Goal: Task Accomplishment & Management: Complete application form

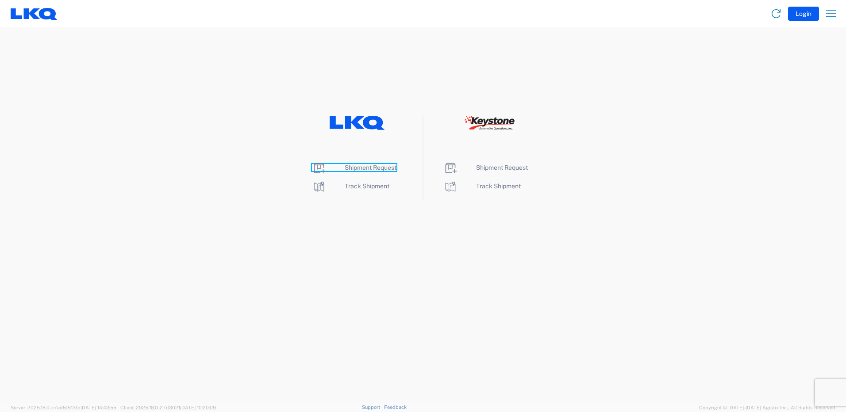
click at [378, 167] on span "Shipment Request" at bounding box center [371, 167] width 52 height 7
click at [355, 169] on span "Shipment Request" at bounding box center [371, 167] width 52 height 7
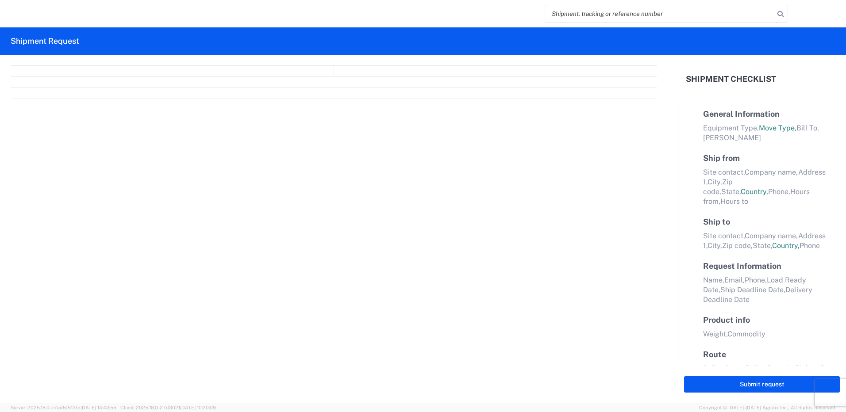
select select "FULL"
select select "LBS"
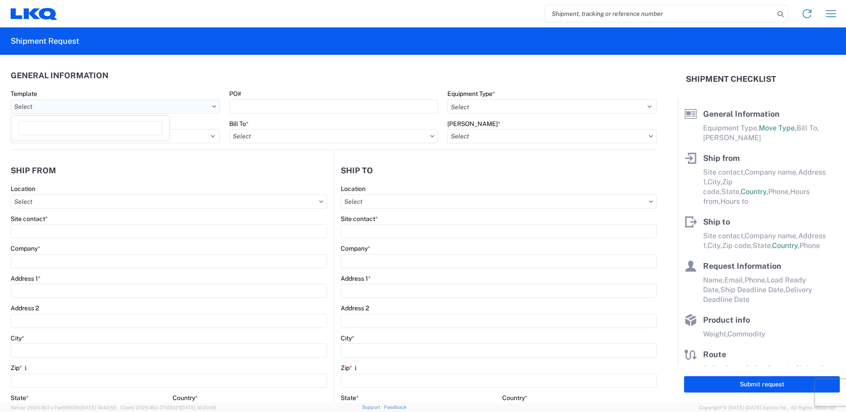
click at [162, 108] on input "Template" at bounding box center [115, 107] width 209 height 14
type input "1130"
click at [104, 146] on div "1130_Trafford_1634_Atlanta" at bounding box center [90, 146] width 155 height 14
type input "1130_Trafford_1634_Atlanta"
select select
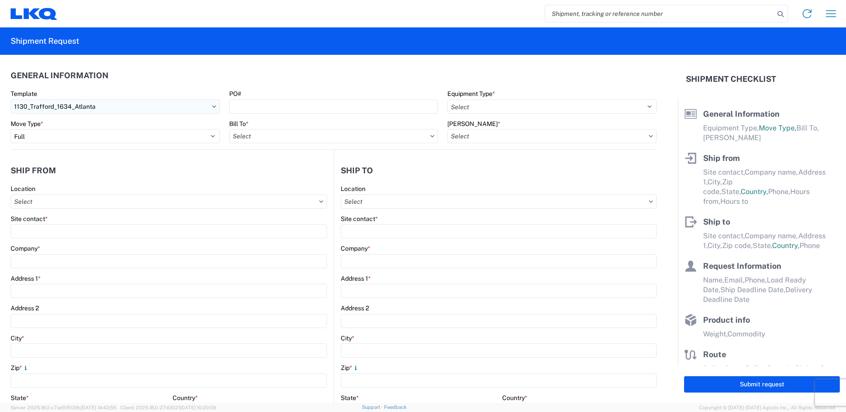
select select
type input "Shipping"
type input "LKQ Birmingham"
type input "[STREET_ADDRESS]"
type input "[GEOGRAPHIC_DATA]"
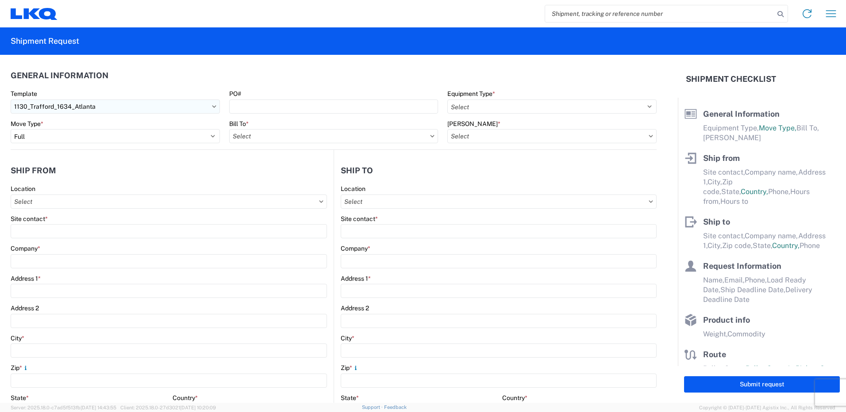
type input "35172"
type input "Receiving"
type input "Atlanta - Knopf - Boat Rock"
type input "6320 Boat Rock Blvd SW"
type input "[GEOGRAPHIC_DATA]"
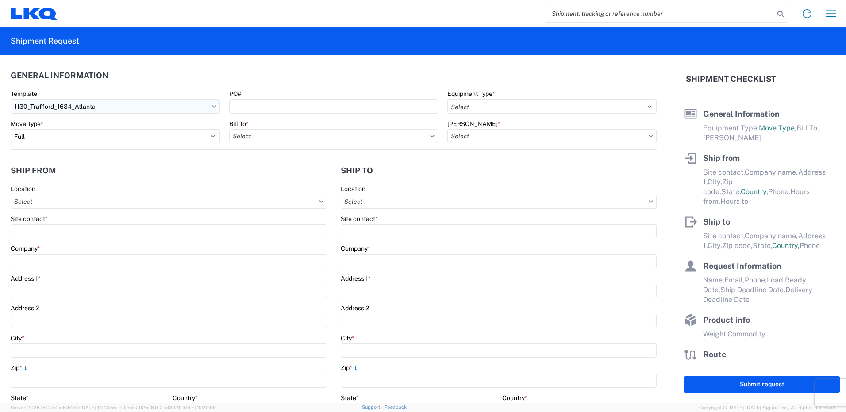
type input "30336"
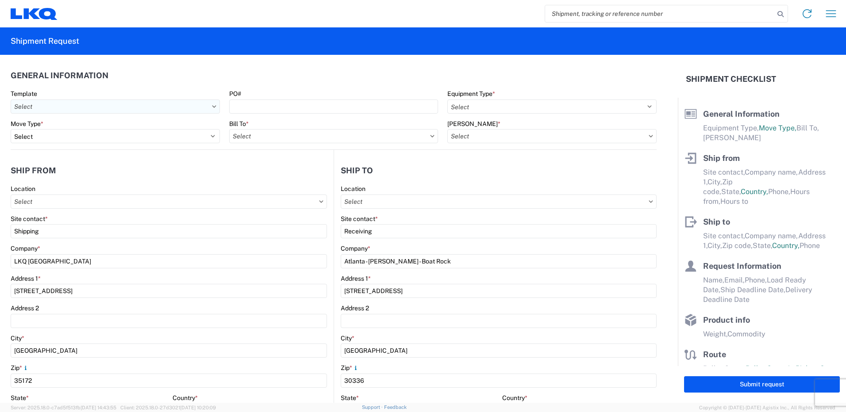
type input "2019-06-14"
type input "42000"
type input "Engines, Transmissions"
type input "1"
type input "12"
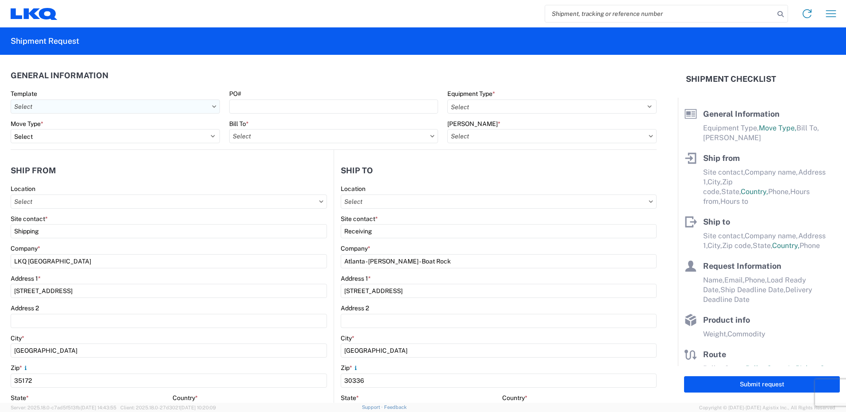
type input "12"
select select "IN"
select select "US"
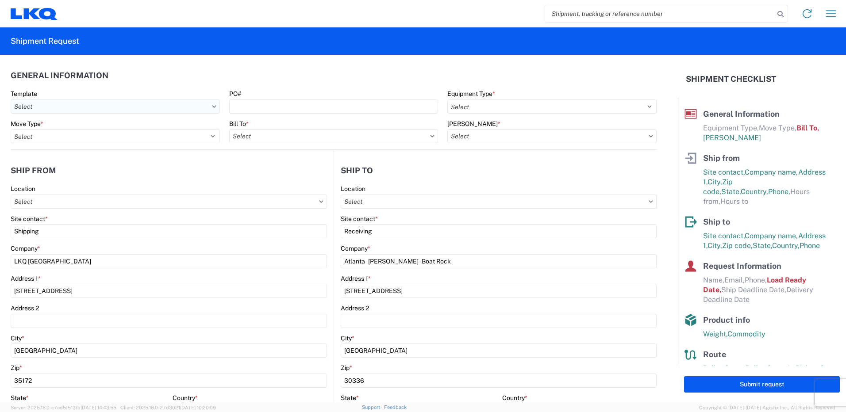
type input "1130 - LKQ [GEOGRAPHIC_DATA]"
type input "1634 - [GEOGRAPHIC_DATA] - [PERSON_NAME] - Boat Rock"
type input "1634-1300-50180-0000 - 1634 Freight In - Cores"
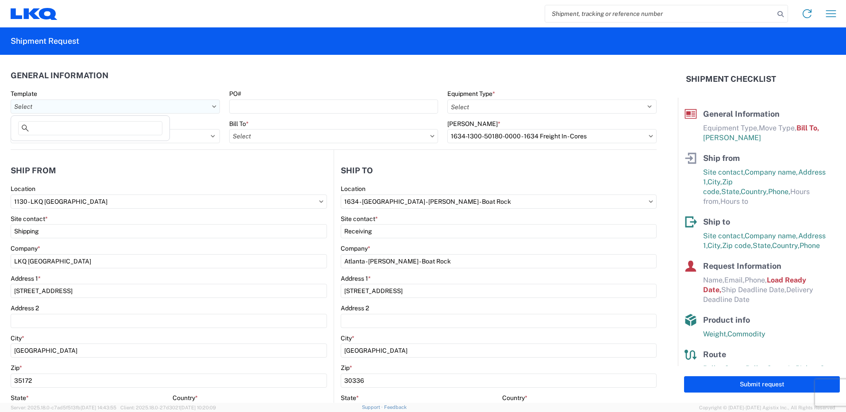
click at [206, 108] on input "Template" at bounding box center [115, 107] width 209 height 14
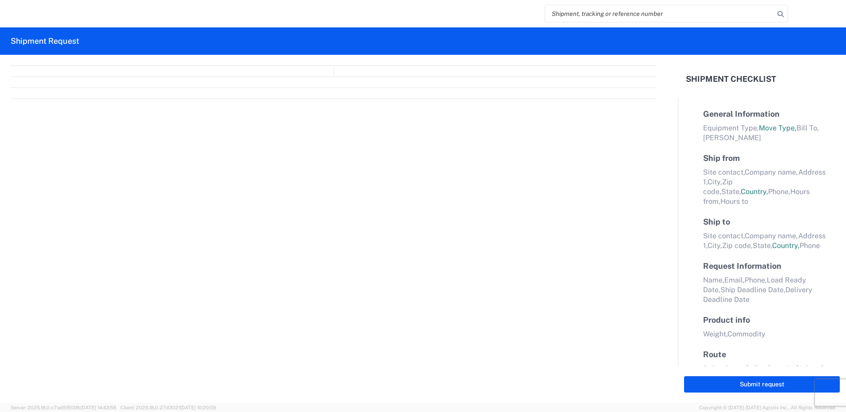
select select "FULL"
select select "LBS"
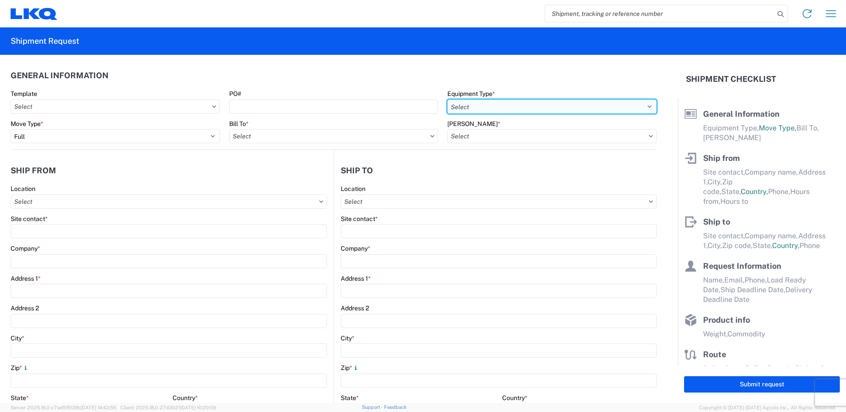
click at [475, 111] on select "Select 53’ Dry Van Flatbed Dropdeck (van) Lowboy (flatbed) Rail" at bounding box center [551, 107] width 209 height 14
select select "STDV"
click at [447, 100] on select "Select 53’ Dry Van Flatbed Dropdeck (van) Lowboy (flatbed) Rail" at bounding box center [551, 107] width 209 height 14
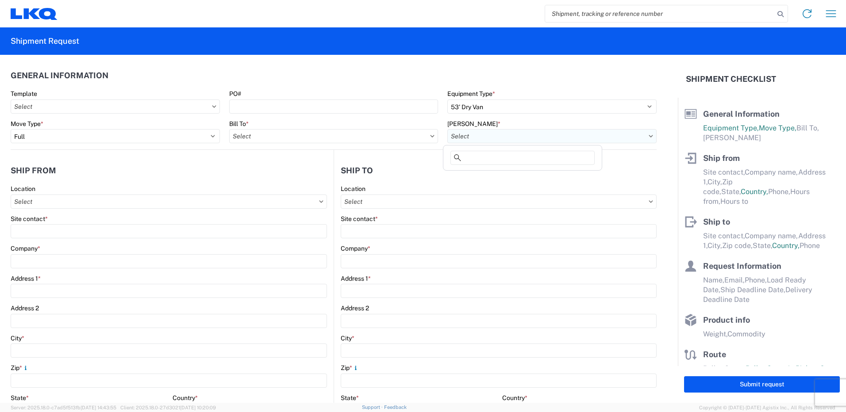
click at [509, 135] on input "[PERSON_NAME] *" at bounding box center [551, 136] width 209 height 14
click at [419, 134] on input "Bill To *" at bounding box center [333, 136] width 209 height 14
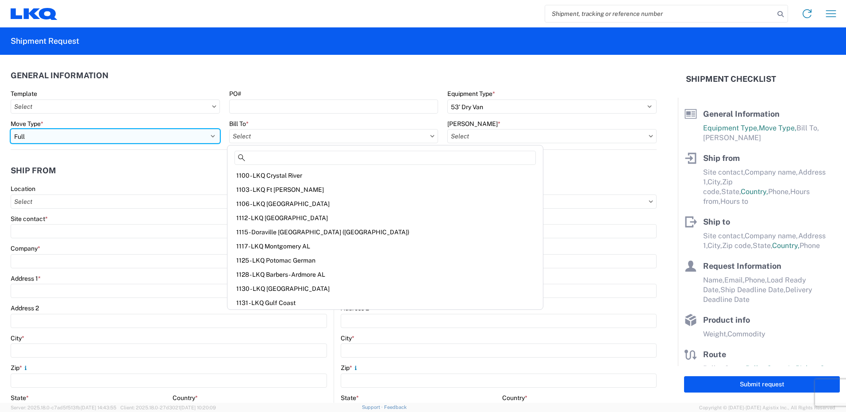
click at [208, 135] on select "Select Full Partial TL" at bounding box center [115, 136] width 209 height 14
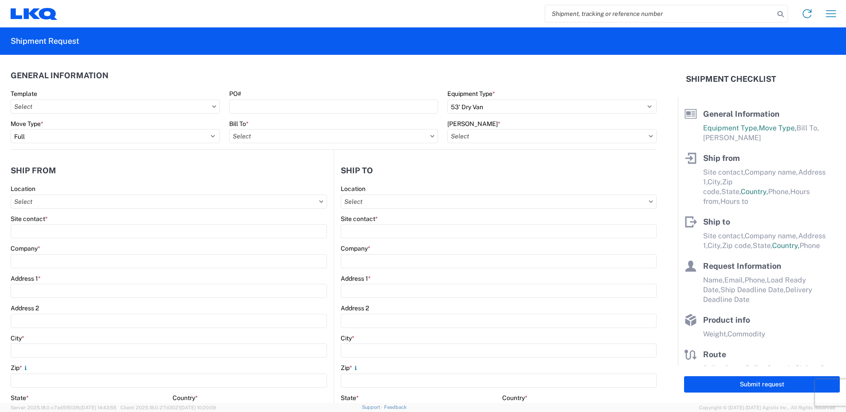
click at [262, 117] on agx-form-control-wrapper-v2 "PO#" at bounding box center [333, 105] width 219 height 30
click at [146, 199] on input "Location" at bounding box center [169, 202] width 316 height 14
type input "1130"
click at [100, 241] on div "1130 - LKQ [GEOGRAPHIC_DATA]" at bounding box center [90, 241] width 155 height 14
type input "1130 - LKQ [GEOGRAPHIC_DATA]"
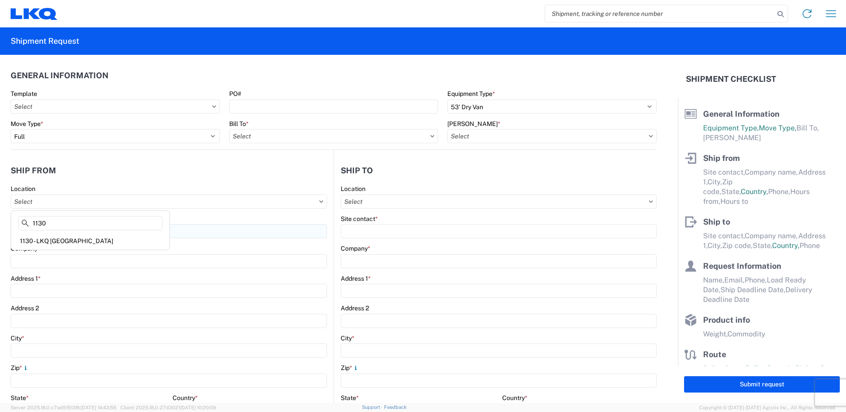
type input "LKQ Corporation"
type input "[STREET_ADDRESS]"
type input "[GEOGRAPHIC_DATA]"
type input "35172"
select select "AL"
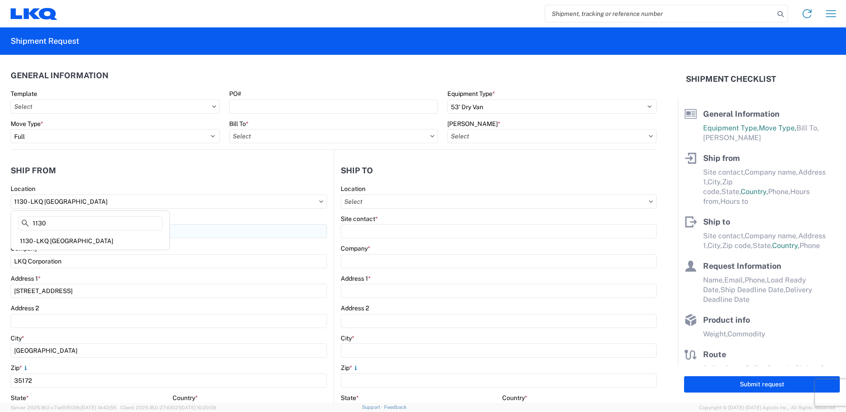
select select "US"
type input "[PHONE_NUMBER]"
type input "08:00"
type input "14:00"
click at [372, 198] on input "Location" at bounding box center [499, 202] width 316 height 14
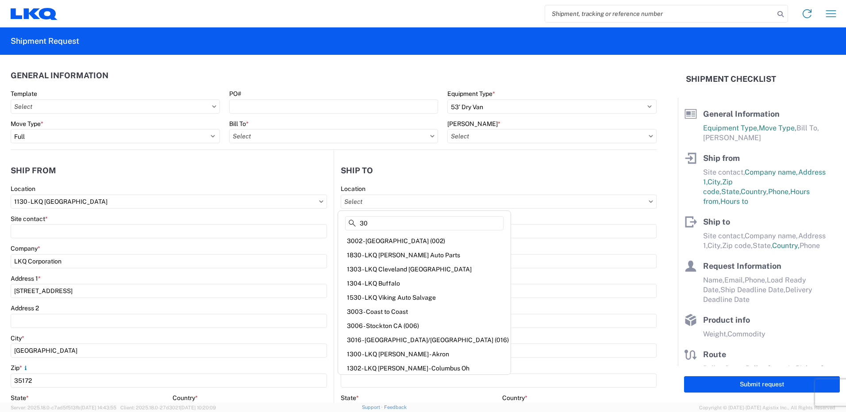
type input "3"
click at [278, 175] on header "Ship from" at bounding box center [172, 171] width 323 height 20
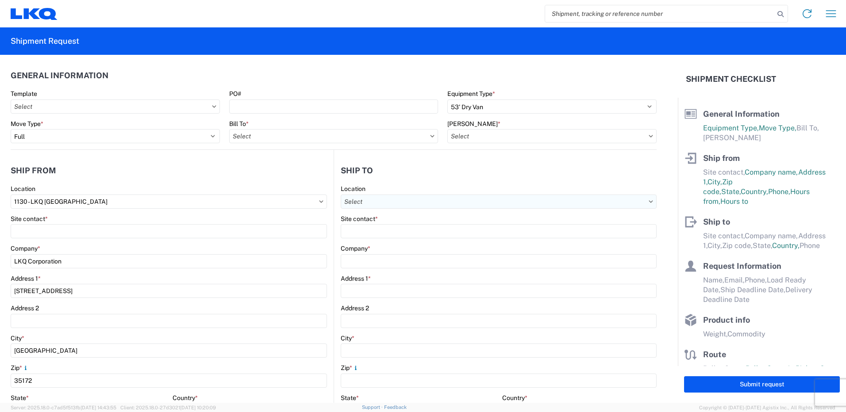
click at [395, 201] on input "Location" at bounding box center [499, 202] width 316 height 14
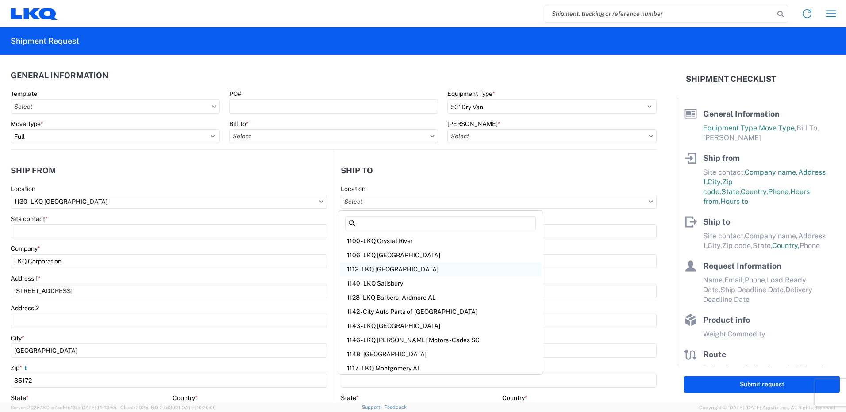
click at [421, 266] on div "1112 - LKQ [GEOGRAPHIC_DATA]" at bounding box center [440, 269] width 201 height 14
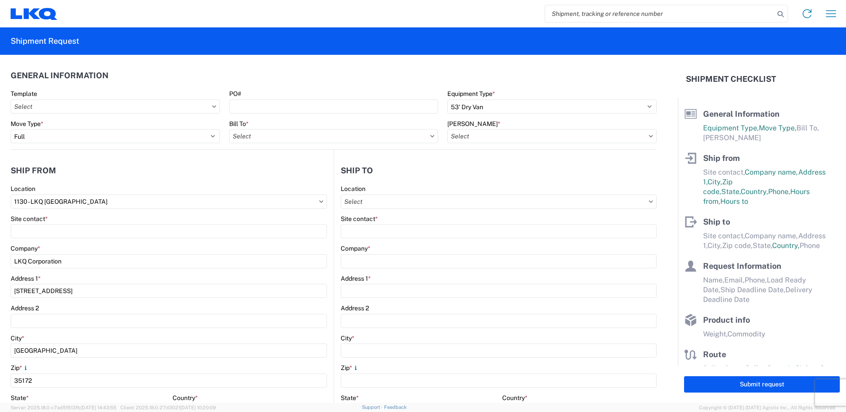
type input "1112 - LKQ [GEOGRAPHIC_DATA]"
type input "LKQ Corporation"
type input "2401 Highway 42 N"
type input "Jenkinsburg"
type input "30234"
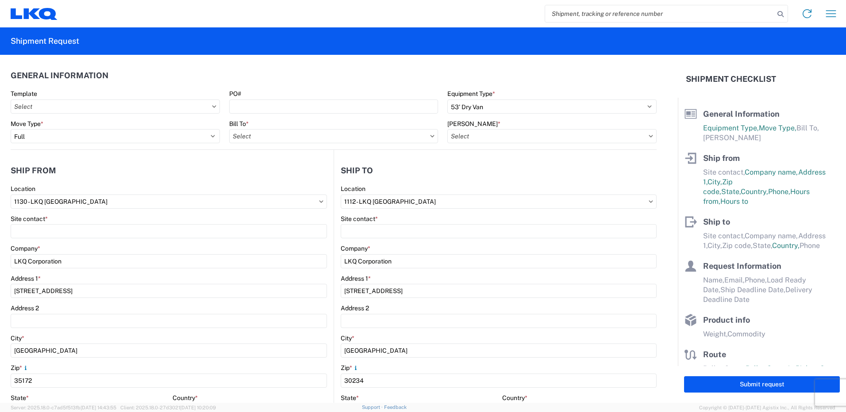
select select "US"
click at [436, 202] on input "1112 - LKQ [GEOGRAPHIC_DATA]" at bounding box center [499, 202] width 316 height 14
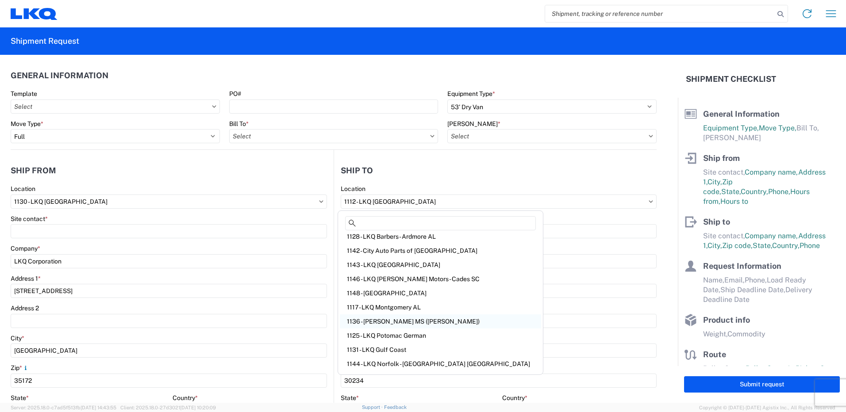
scroll to position [89, 0]
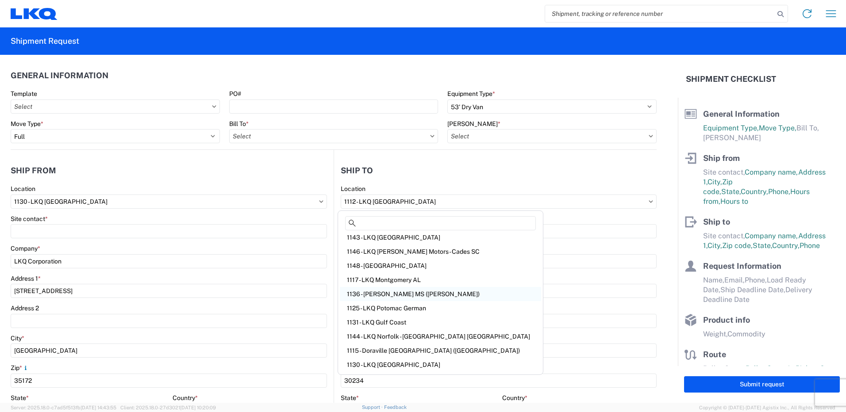
click at [421, 293] on div "1136 - [PERSON_NAME] MS ([PERSON_NAME])" at bounding box center [440, 294] width 201 height 14
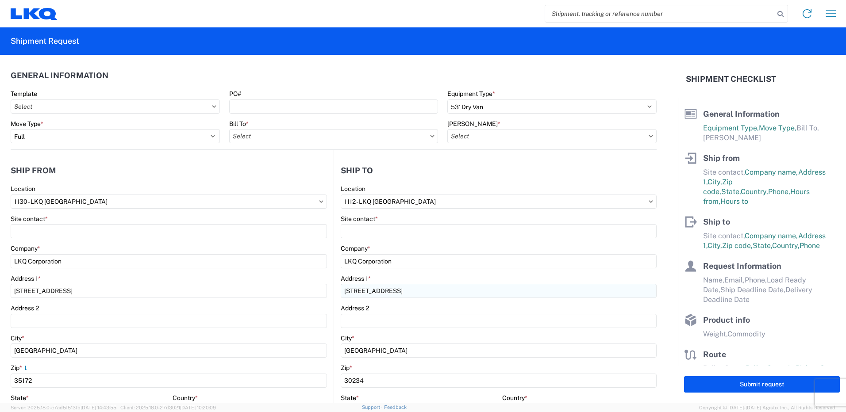
type input "1136 - [PERSON_NAME] MS ([PERSON_NAME])"
type input "105 Highway 80 E"
type input "Pearl"
type input "39208"
select select "US"
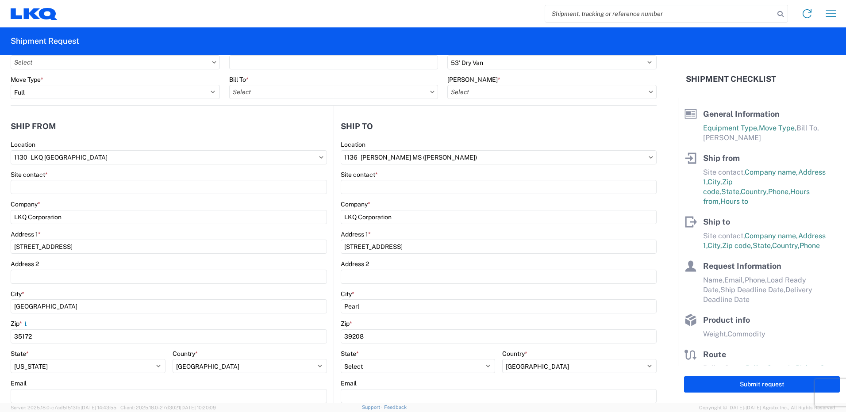
scroll to position [0, 0]
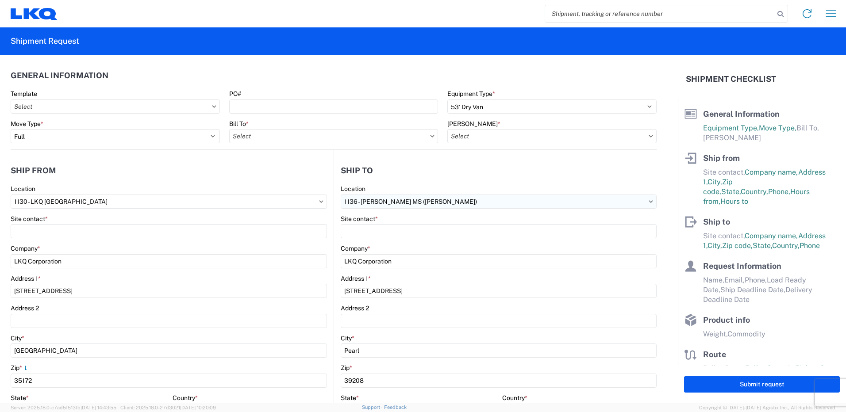
click at [417, 205] on input "1136 - [PERSON_NAME] MS ([PERSON_NAME])" at bounding box center [499, 202] width 316 height 14
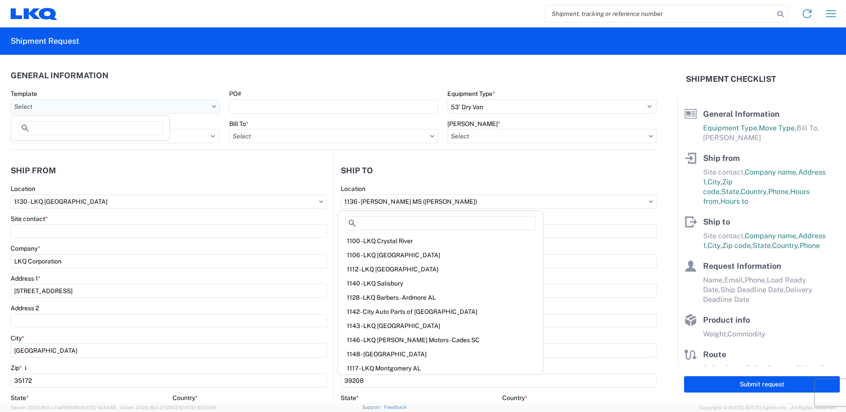
click at [98, 108] on input "Template" at bounding box center [115, 107] width 209 height 14
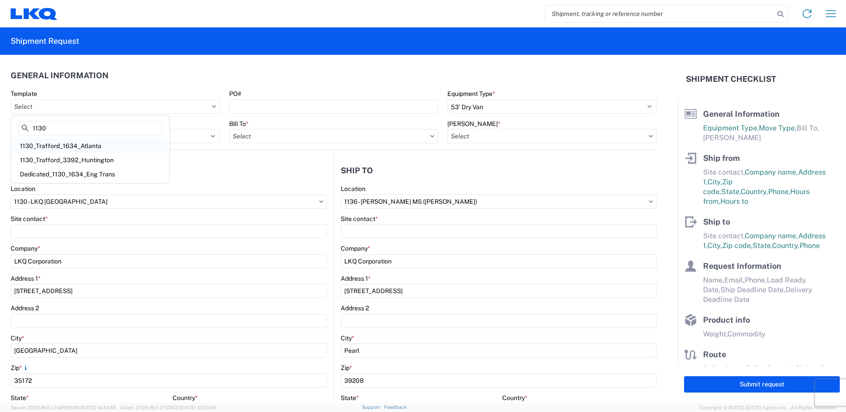
type input "1130"
click at [112, 146] on div "1130_Trafford_1634_Atlanta" at bounding box center [90, 146] width 155 height 14
type input "1130_Trafford_1634_Atlanta"
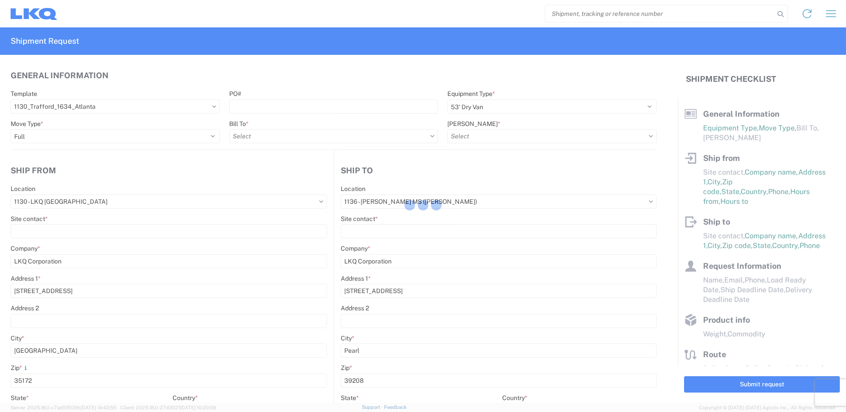
select select
type input "Shipping"
type input "LKQ Birmingham"
type input "Receiving"
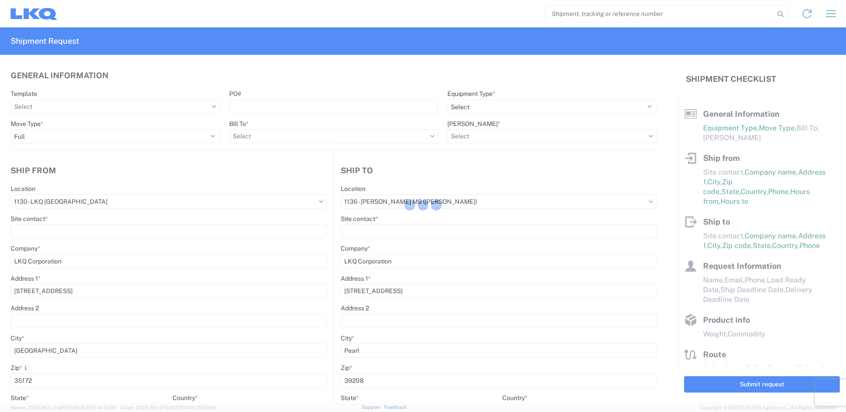
type input "Atlanta - Knopf - Boat Rock"
type input "6320 Boat Rock Blvd SW"
type input "[GEOGRAPHIC_DATA]"
type input "30336"
type input "2019-06-14"
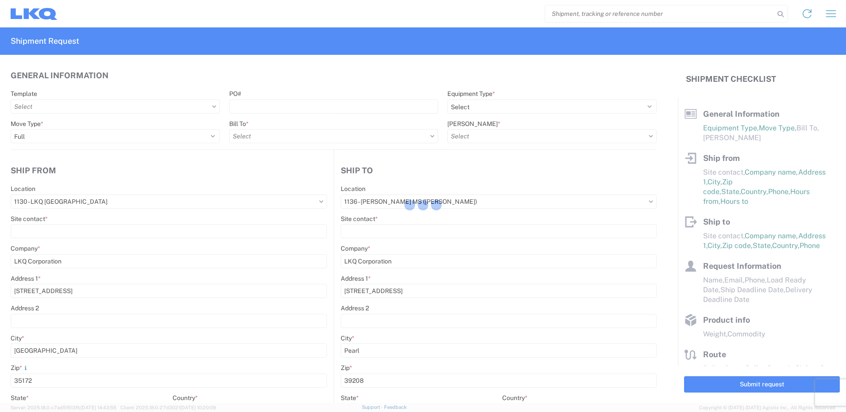
type input "42000"
type input "Engines, Transmissions"
type input "1"
type input "12"
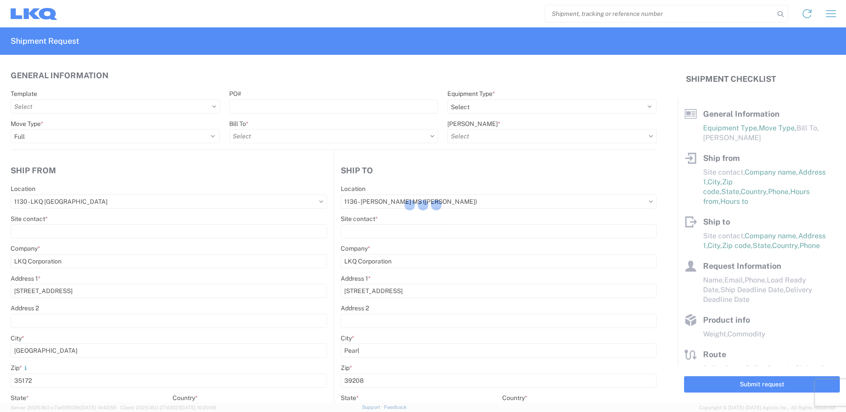
type input "12"
select select "IN"
select select "US"
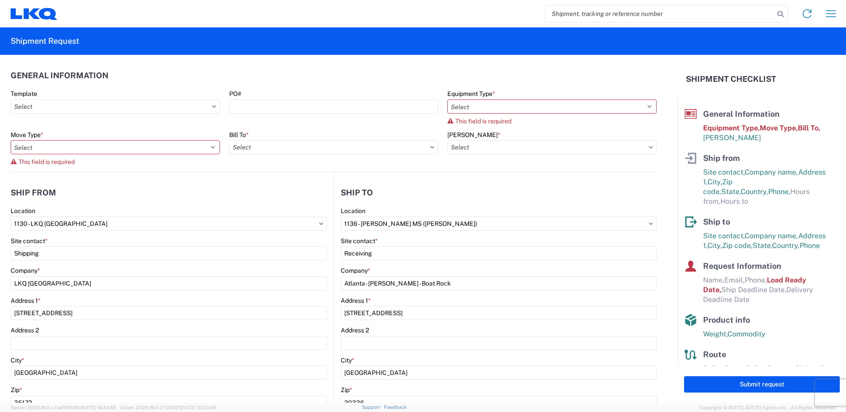
type input "1634 - [GEOGRAPHIC_DATA] - [PERSON_NAME] - Boat Rock"
type input "1634-1300-50180-0000 - 1634 Freight In - Cores"
click at [486, 222] on input "1634 - [GEOGRAPHIC_DATA] - [PERSON_NAME] - Boat Rock" at bounding box center [499, 224] width 316 height 14
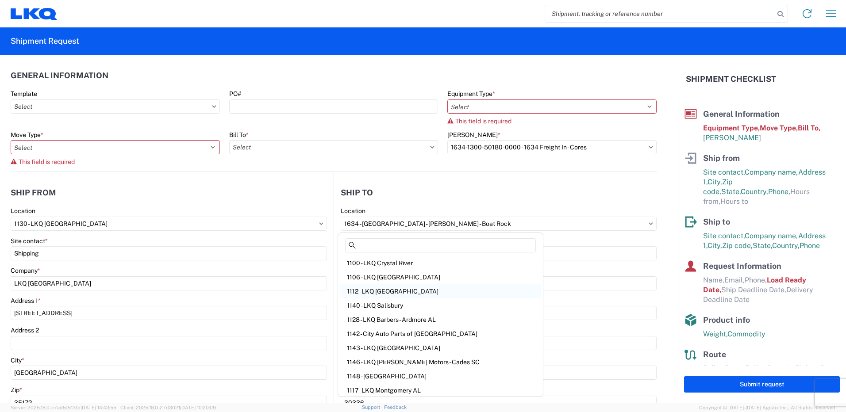
click at [413, 294] on div "1112 - LKQ [GEOGRAPHIC_DATA]" at bounding box center [440, 292] width 201 height 14
type input "1112 - LKQ [GEOGRAPHIC_DATA]"
type input "LKQ Corporation"
type input "2401 Highway 42 N"
type input "Jenkinsburg"
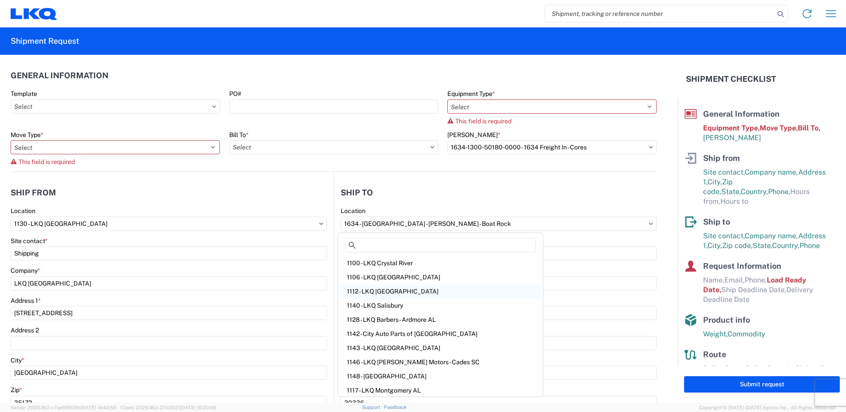
type input "30234"
select select "US"
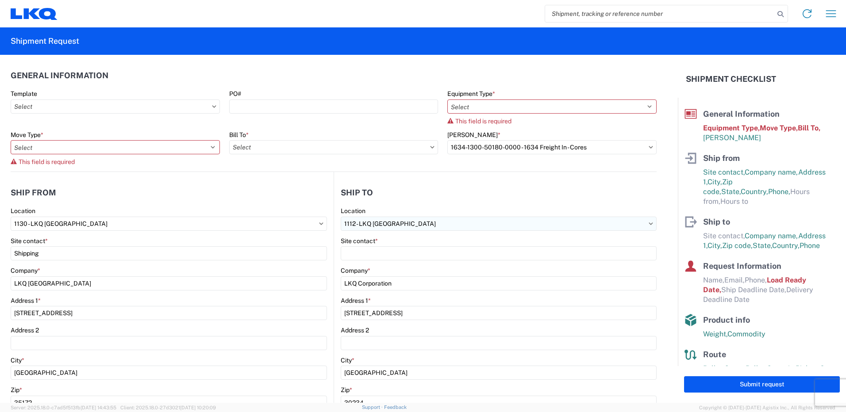
click at [437, 230] on input "1112 - LKQ [GEOGRAPHIC_DATA]" at bounding box center [499, 224] width 316 height 14
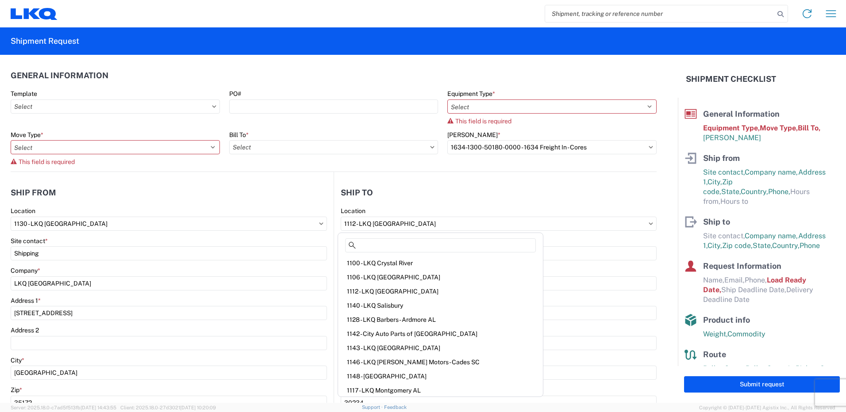
click at [405, 198] on header "Ship to" at bounding box center [495, 193] width 323 height 20
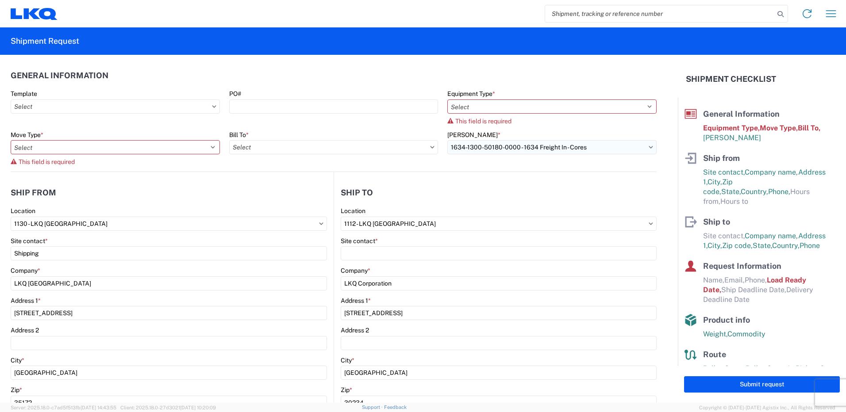
click at [525, 149] on input "1634-1300-50180-0000 - 1634 Freight In - Cores" at bounding box center [551, 147] width 209 height 14
click at [593, 151] on input "1634-1300-50180-0000 - 1634 Freight In - Cores" at bounding box center [551, 147] width 209 height 14
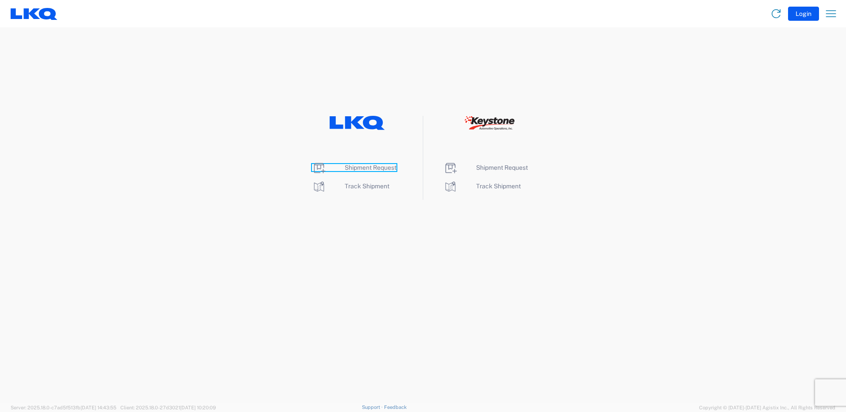
click at [345, 166] on span "Shipment Request" at bounding box center [371, 167] width 52 height 7
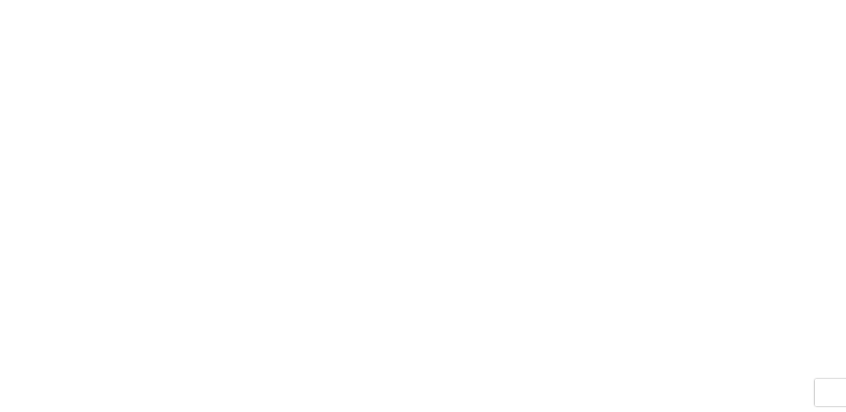
select select "FULL"
select select "LBS"
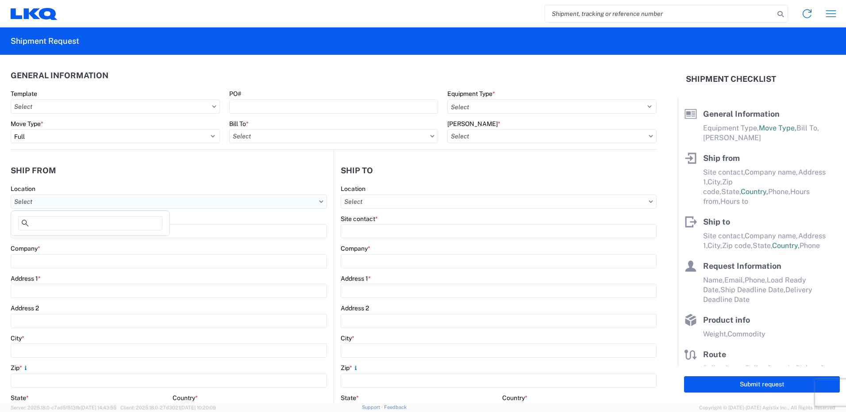
click at [274, 201] on input "Location" at bounding box center [169, 202] width 316 height 14
type input "1130"
click at [111, 233] on div "1130" at bounding box center [90, 225] width 155 height 18
click at [109, 240] on div "1130 - LKQ [GEOGRAPHIC_DATA]" at bounding box center [90, 241] width 155 height 14
type input "1130 - LKQ [GEOGRAPHIC_DATA]"
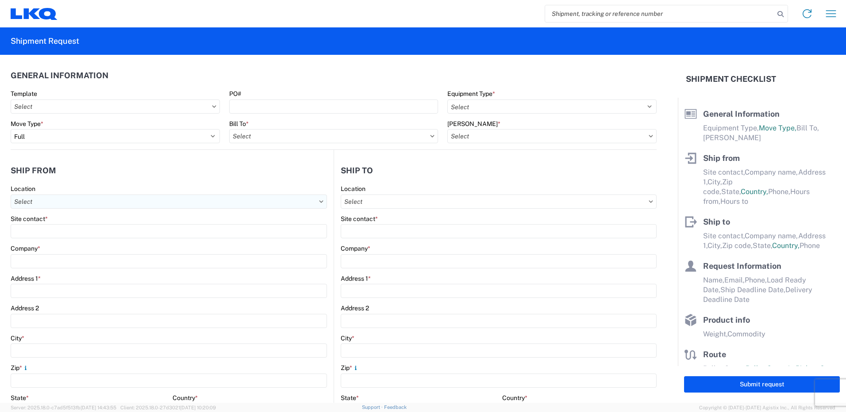
type input "LKQ Corporation"
type input "[STREET_ADDRESS]"
type input "[GEOGRAPHIC_DATA]"
type input "35172"
select select "AL"
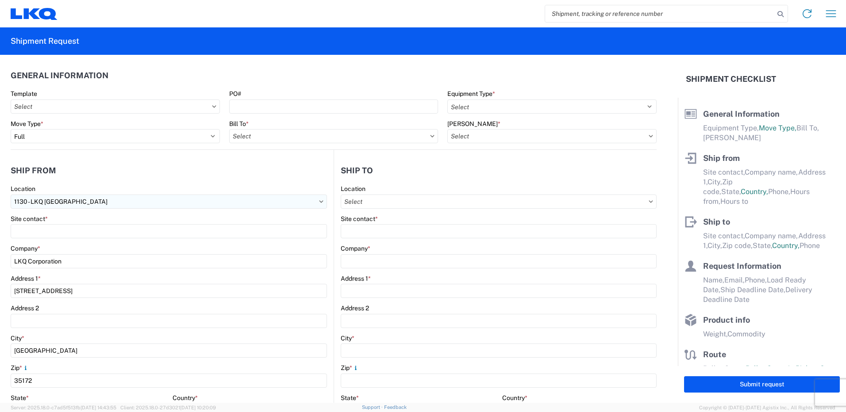
select select "US"
type input "[PHONE_NUMBER]"
type input "08:00"
type input "14:00"
click at [398, 202] on input "Location" at bounding box center [499, 202] width 316 height 14
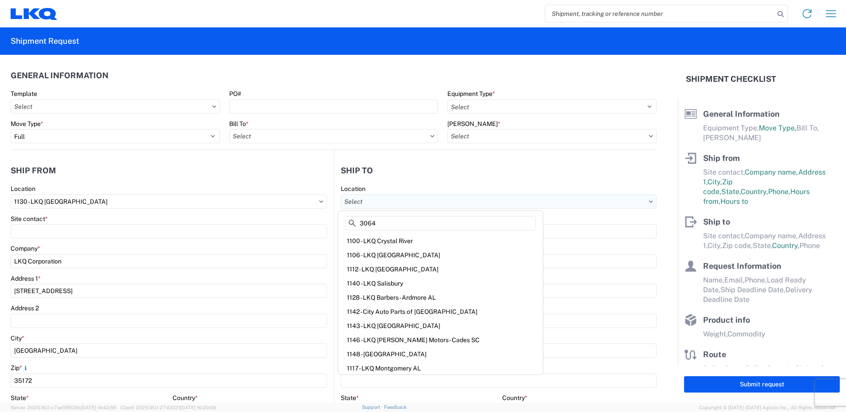
type input "3064"
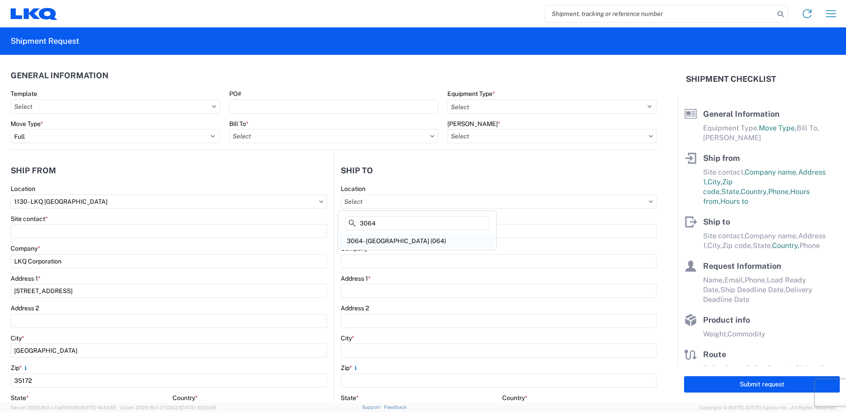
click at [406, 237] on div "3064 - [GEOGRAPHIC_DATA] (064)" at bounding box center [417, 241] width 155 height 14
type input "3064 - [GEOGRAPHIC_DATA] (064)"
type input "LKQ Corporation"
type input "[STREET_ADDRESS]"
type input "[GEOGRAPHIC_DATA]"
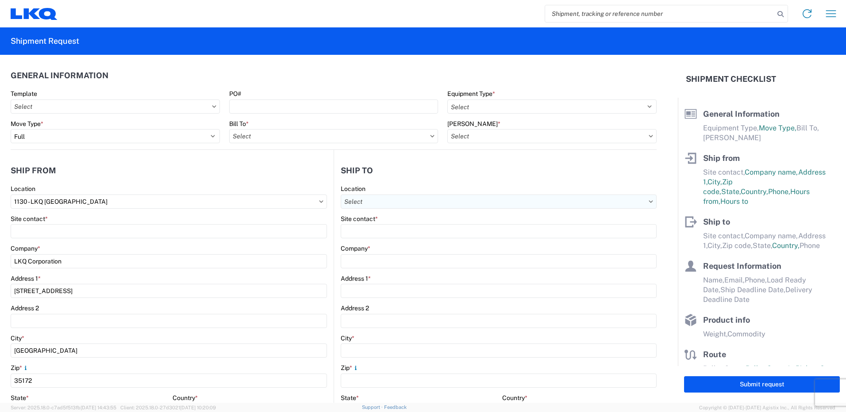
type input "30336"
select select "US"
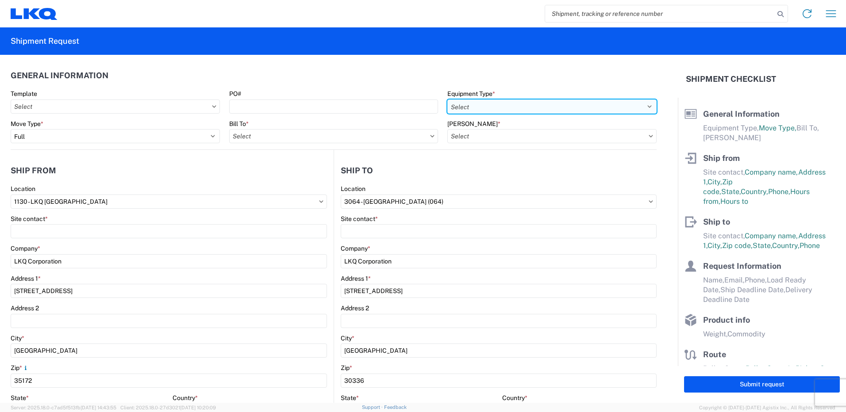
click at [502, 107] on select "Select 53’ Dry Van Flatbed Dropdeck (van) Lowboy (flatbed) Rail" at bounding box center [551, 107] width 209 height 14
select select "STDV"
click at [447, 100] on select "Select 53’ Dry Van Flatbed Dropdeck (van) Lowboy (flatbed) Rail" at bounding box center [551, 107] width 209 height 14
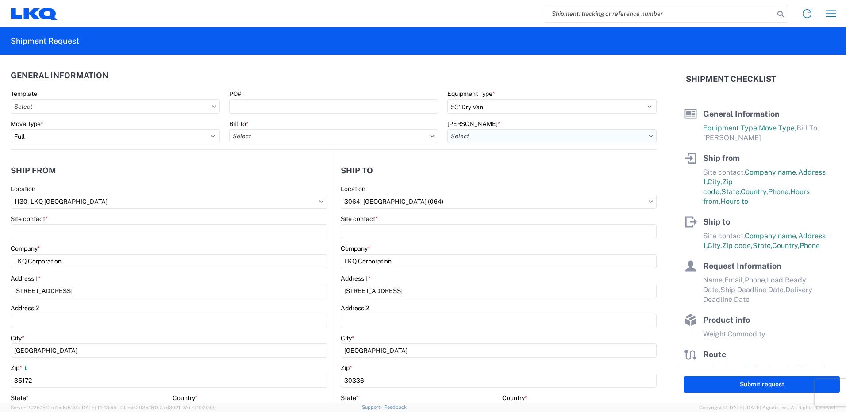
click at [503, 136] on input "[PERSON_NAME] *" at bounding box center [551, 136] width 209 height 14
click at [640, 139] on input "[PERSON_NAME] *" at bounding box center [551, 136] width 209 height 14
click at [649, 137] on icon at bounding box center [651, 136] width 4 height 2
click at [643, 138] on input "[PERSON_NAME] *" at bounding box center [551, 136] width 209 height 14
click at [386, 135] on input "Bill To *" at bounding box center [333, 136] width 209 height 14
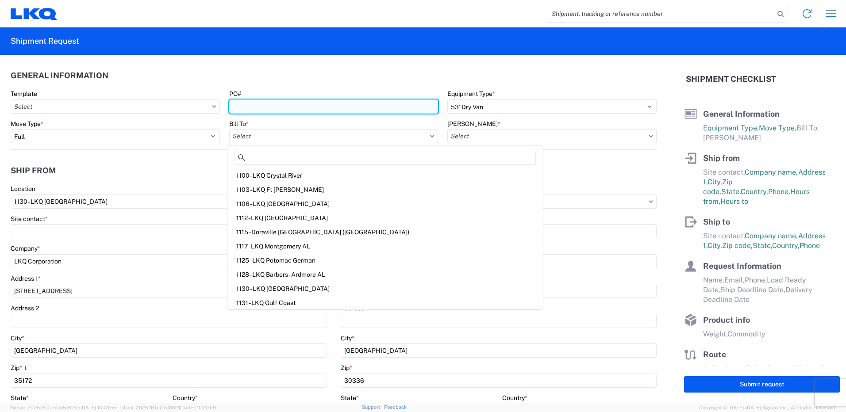
click at [288, 107] on input "PO#" at bounding box center [333, 107] width 209 height 14
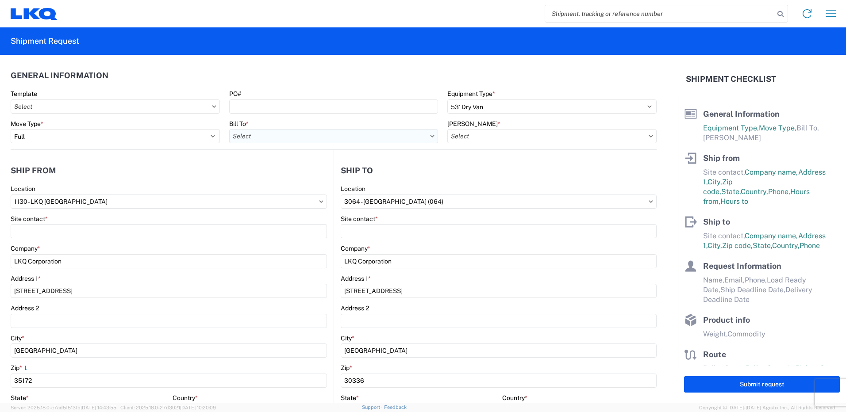
click at [303, 135] on input "Bill To *" at bounding box center [333, 136] width 209 height 14
type input "1130"
click at [312, 174] on div "1130 - LKQ [GEOGRAPHIC_DATA]" at bounding box center [306, 176] width 155 height 14
type input "1130 - LKQ [GEOGRAPHIC_DATA]"
click at [575, 137] on input "[PERSON_NAME] *" at bounding box center [551, 136] width 209 height 14
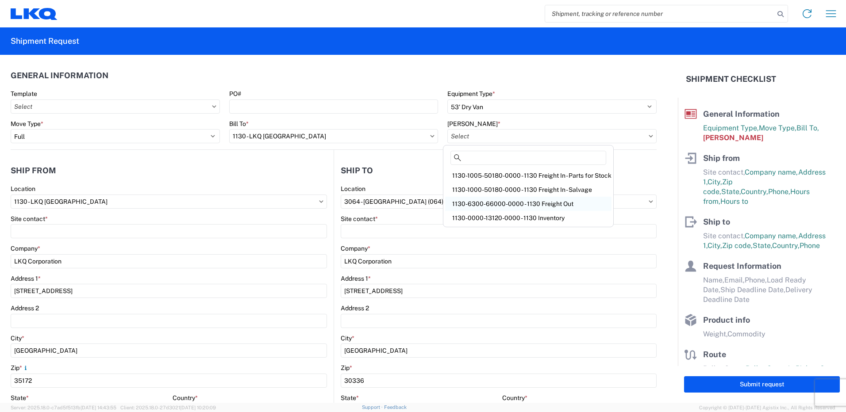
click at [563, 203] on div "1130-6300-66000-0000 - 1130 Freight Out" at bounding box center [528, 204] width 166 height 14
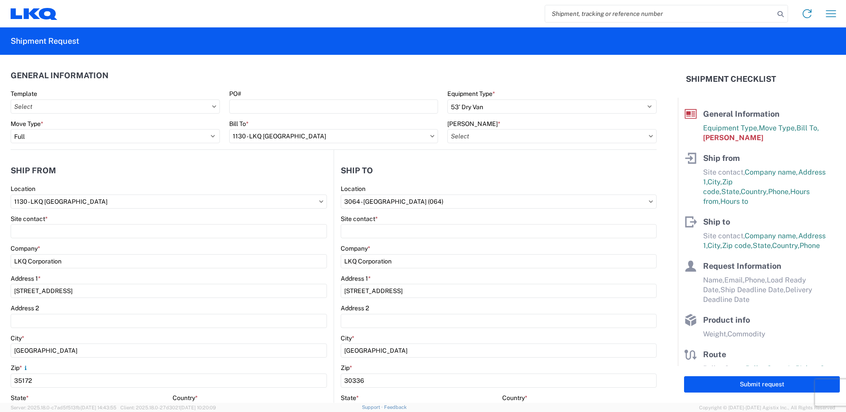
type input "1130-6300-66000-0000 - 1130 Freight Out"
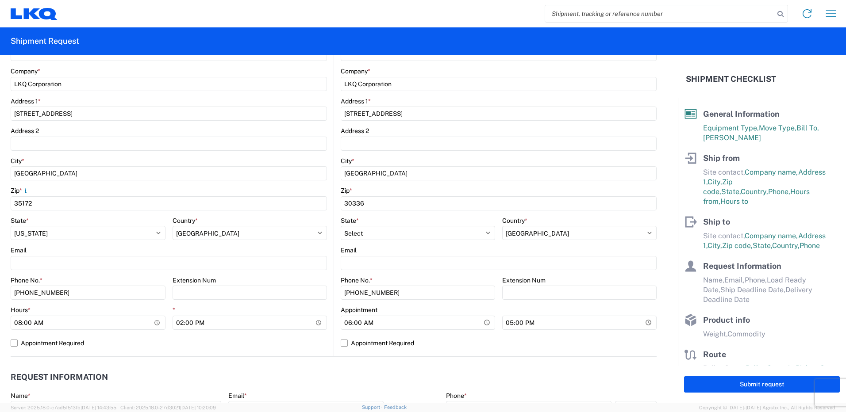
scroll to position [266, 0]
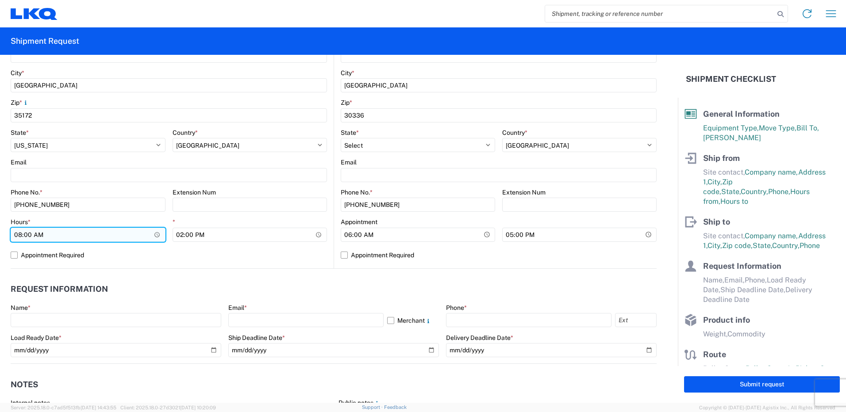
click at [26, 234] on input "08:00" at bounding box center [88, 235] width 155 height 14
click at [18, 234] on input "08:00" at bounding box center [88, 235] width 155 height 14
type input "12:00"
click at [207, 246] on agx-form-control-wrapper-v2 "* 14:00" at bounding box center [250, 233] width 155 height 30
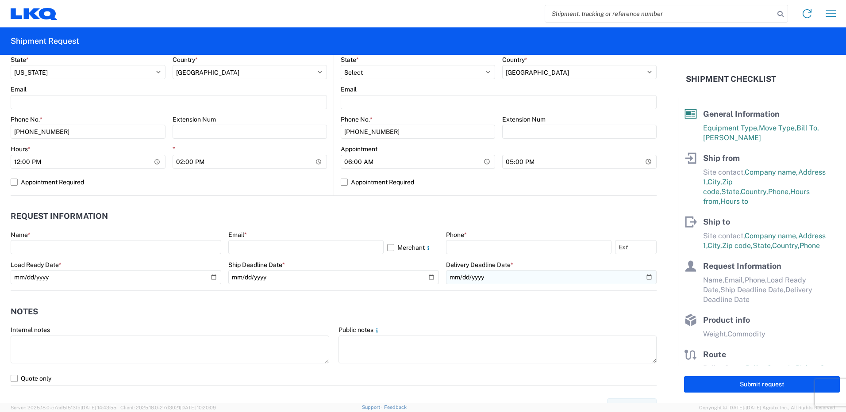
scroll to position [354, 0]
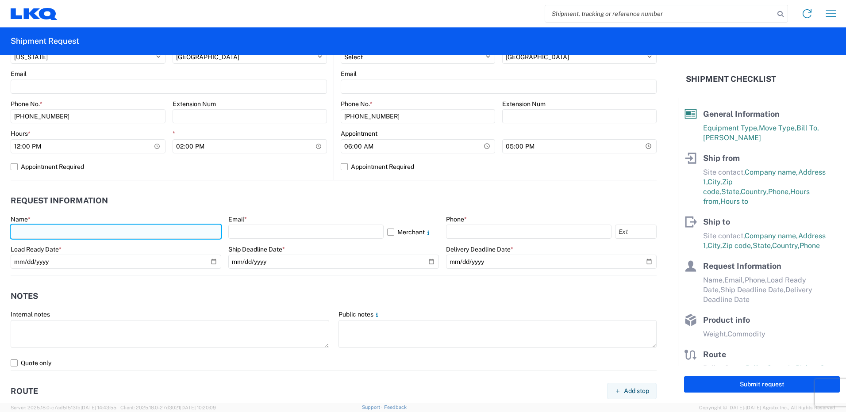
click at [89, 229] on input "text" at bounding box center [116, 232] width 211 height 14
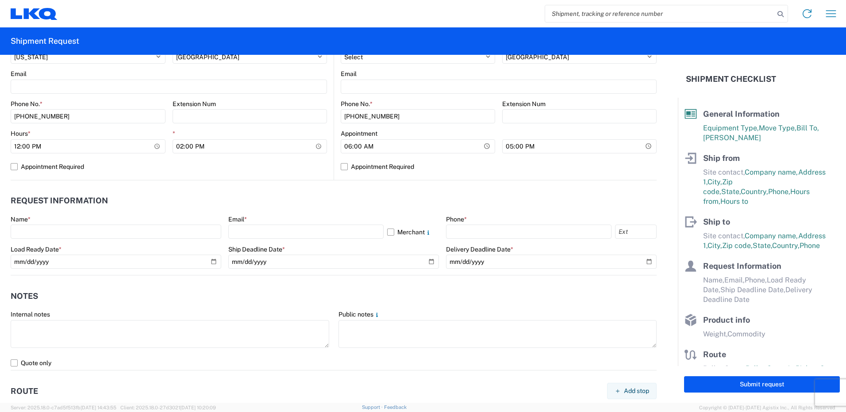
click at [137, 200] on header "Request Information" at bounding box center [334, 201] width 646 height 20
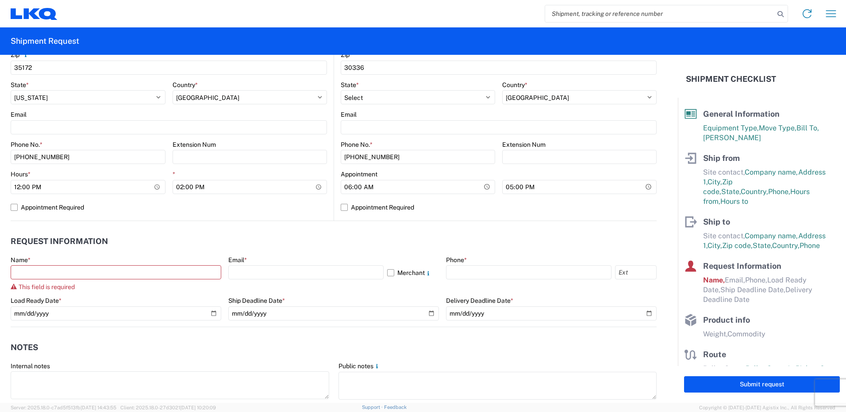
scroll to position [310, 0]
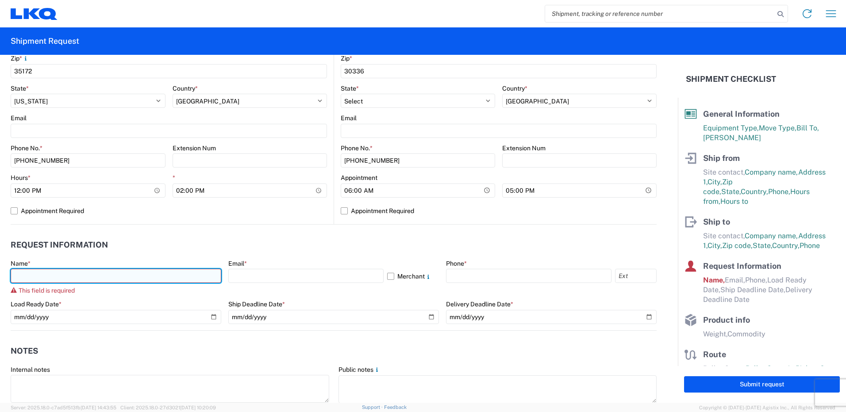
click at [122, 276] on input "text" at bounding box center [116, 276] width 211 height 14
click at [123, 270] on input "text" at bounding box center [116, 276] width 211 height 14
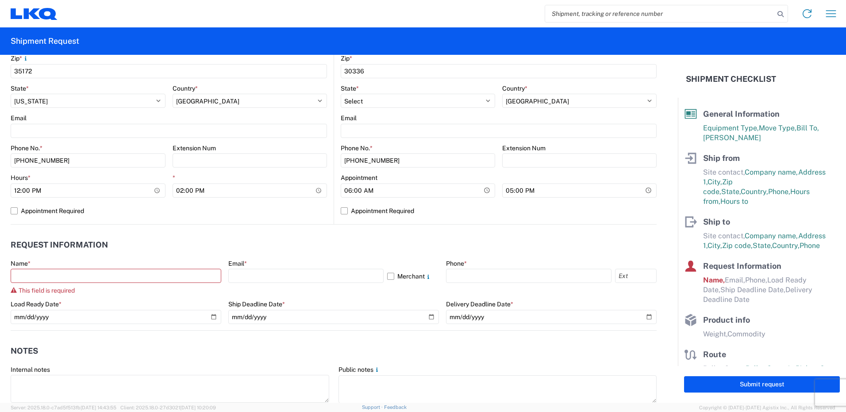
click at [139, 243] on header "Request Information" at bounding box center [334, 245] width 646 height 20
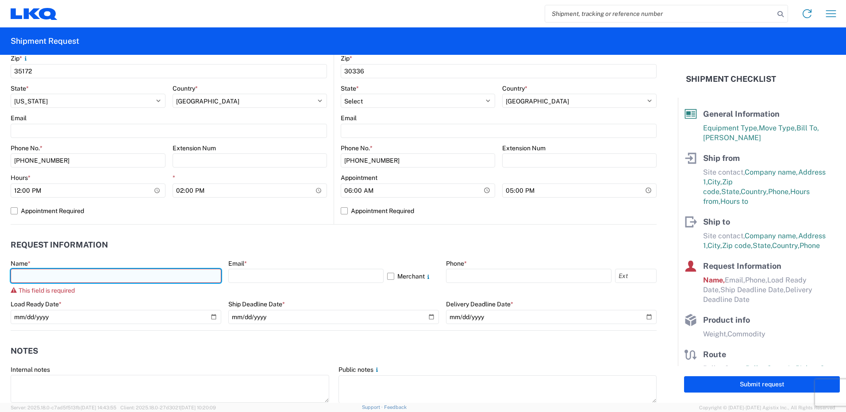
click at [105, 270] on input "text" at bounding box center [116, 276] width 211 height 14
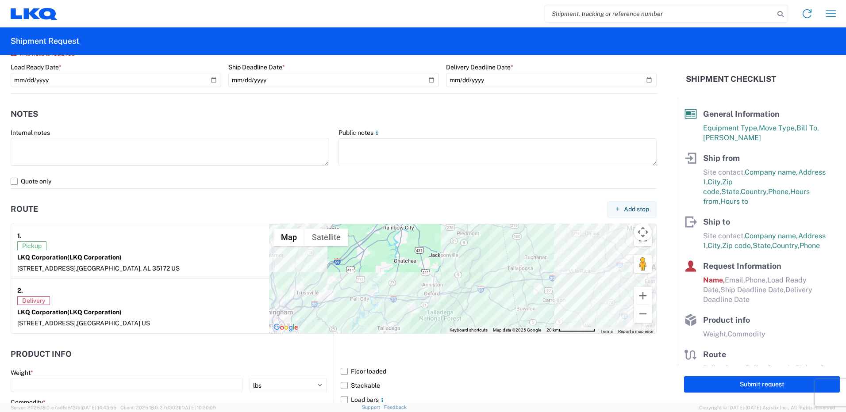
scroll to position [370, 0]
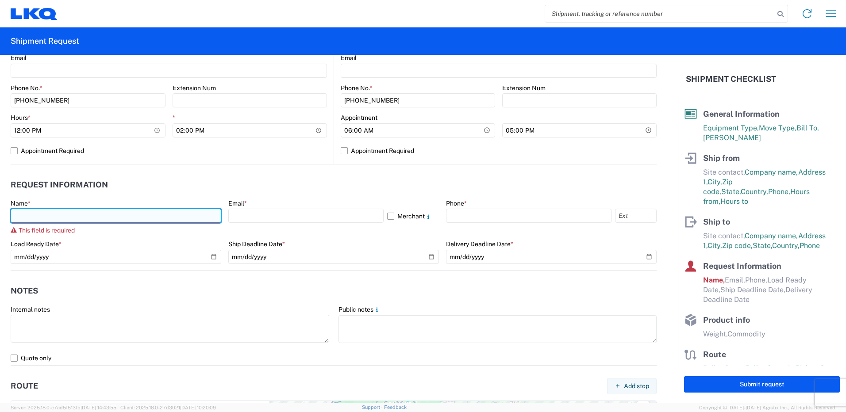
click at [65, 223] on input "text" at bounding box center [116, 216] width 211 height 14
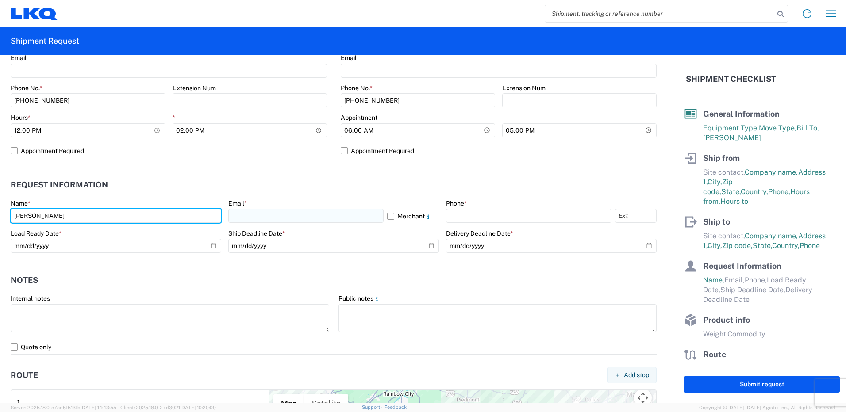
type input "[PERSON_NAME]"
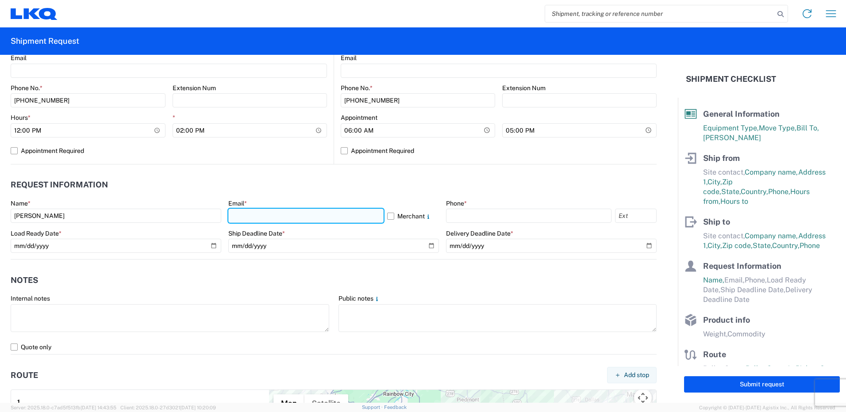
click at [303, 214] on input "text" at bounding box center [305, 216] width 155 height 14
type input "[EMAIL_ADDRESS][DOMAIN_NAME]"
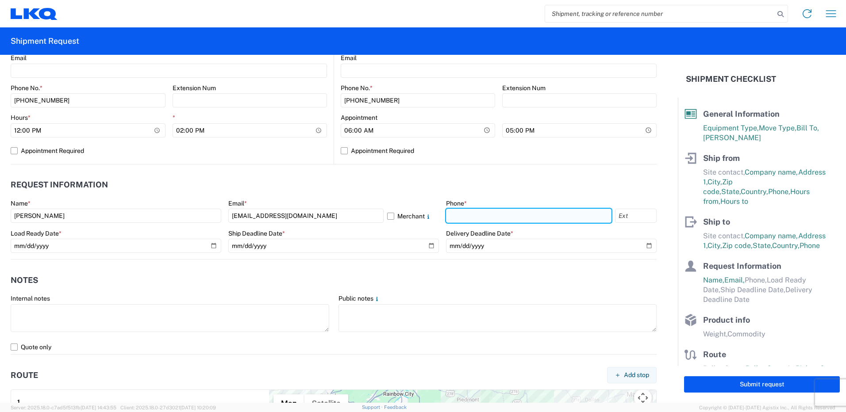
click at [473, 218] on input "text" at bounding box center [529, 216] width 166 height 14
click at [487, 216] on input "text" at bounding box center [529, 216] width 166 height 14
type input "2053088593"
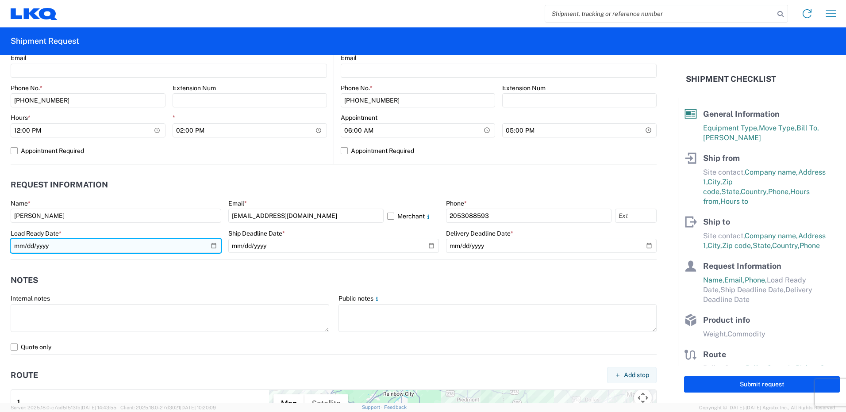
click at [70, 244] on input "date" at bounding box center [116, 246] width 211 height 14
type input "[DATE]"
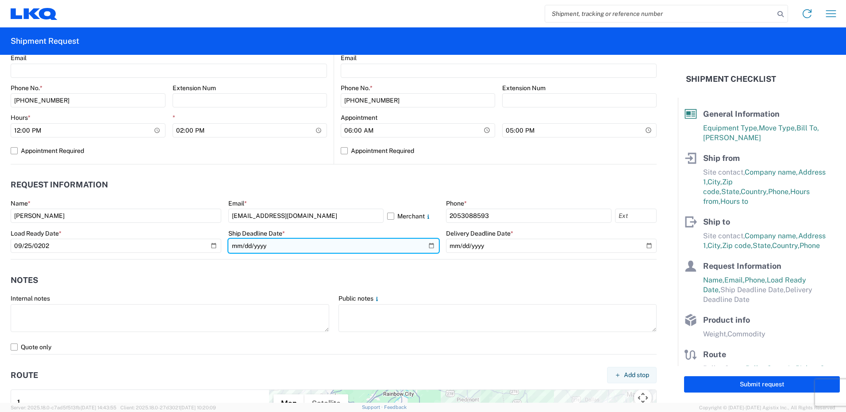
click at [266, 247] on input "date" at bounding box center [333, 246] width 211 height 14
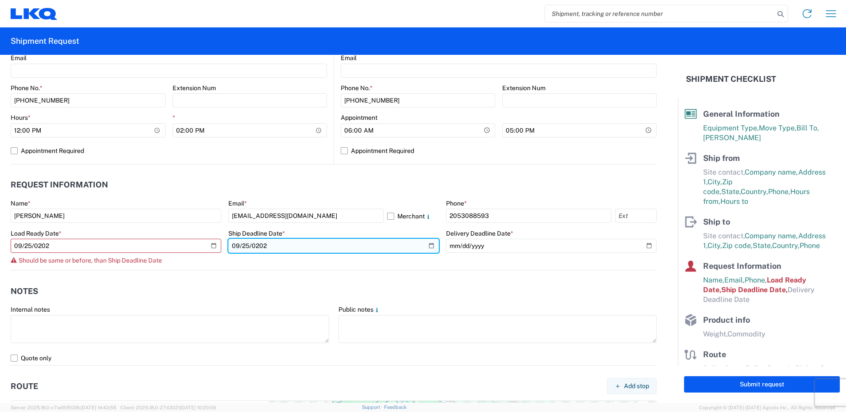
type input "[DATE]"
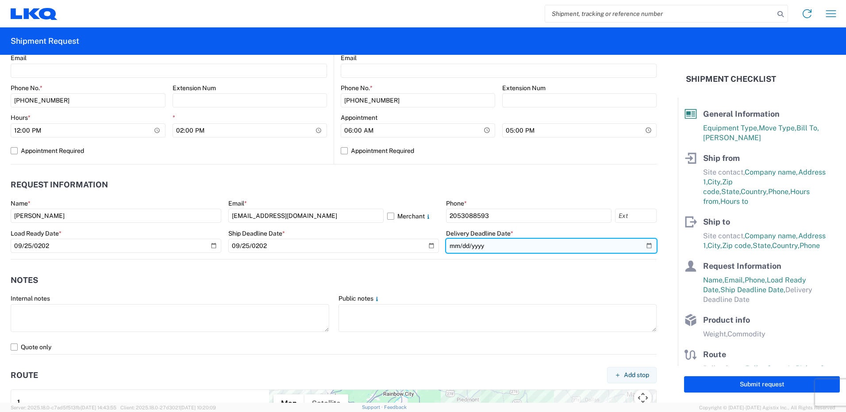
click at [449, 243] on input "date" at bounding box center [551, 246] width 211 height 14
type input "[DATE]"
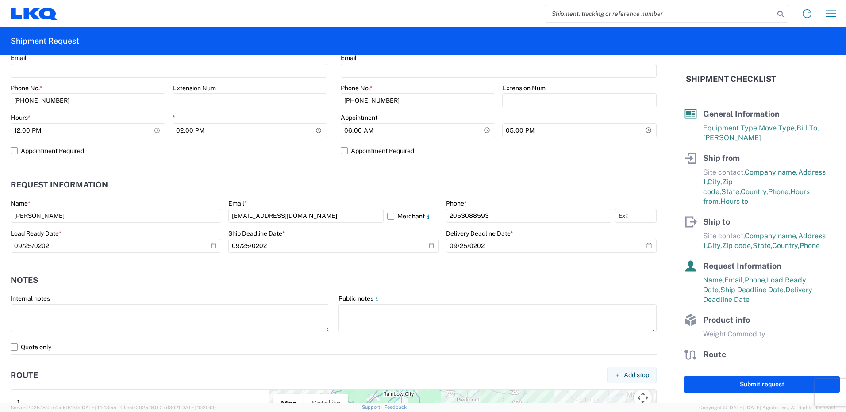
click at [459, 174] on agx-request-info "Request Information Name * [PERSON_NAME] Email * [EMAIL_ADDRESS][DOMAIN_NAME] M…" at bounding box center [334, 212] width 646 height 95
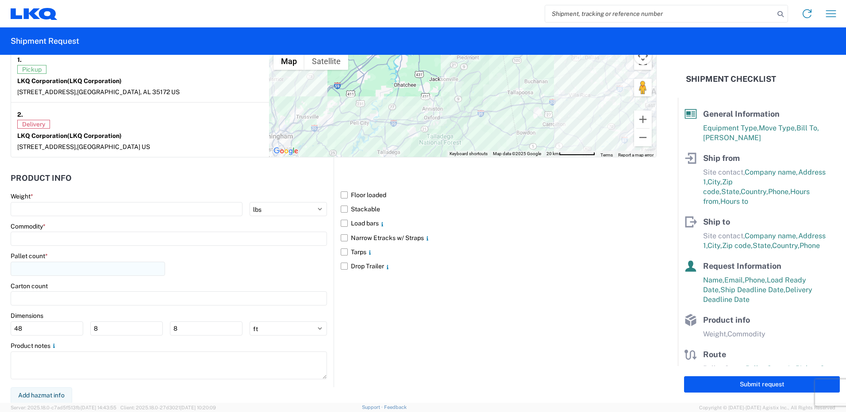
scroll to position [713, 0]
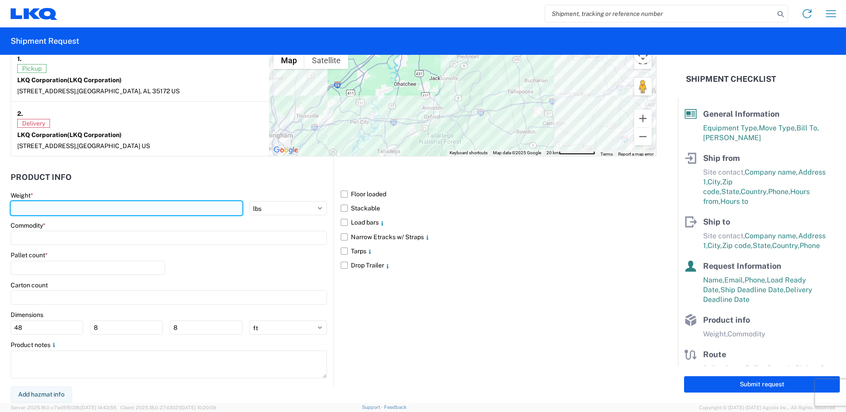
click at [65, 208] on input "number" at bounding box center [127, 208] width 232 height 14
type input "22000"
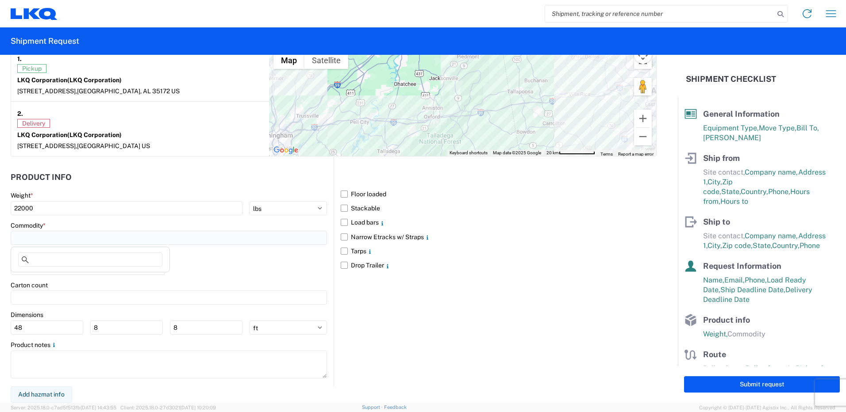
click at [103, 232] on input at bounding box center [169, 238] width 316 height 14
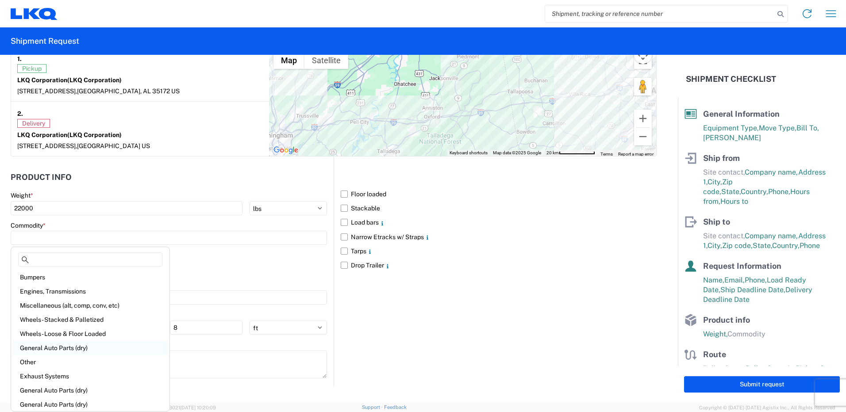
click at [78, 348] on div "General Auto Parts (dry)" at bounding box center [90, 348] width 155 height 14
type input "General Auto Parts (dry)"
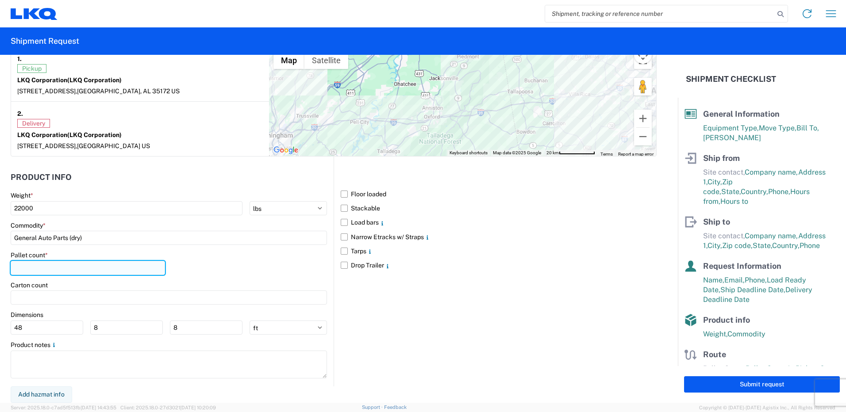
click at [29, 269] on input "number" at bounding box center [88, 268] width 154 height 14
type input "22"
click at [356, 222] on label "Load bars" at bounding box center [499, 223] width 316 height 14
click at [0, 0] on input "Load bars" at bounding box center [0, 0] width 0 height 0
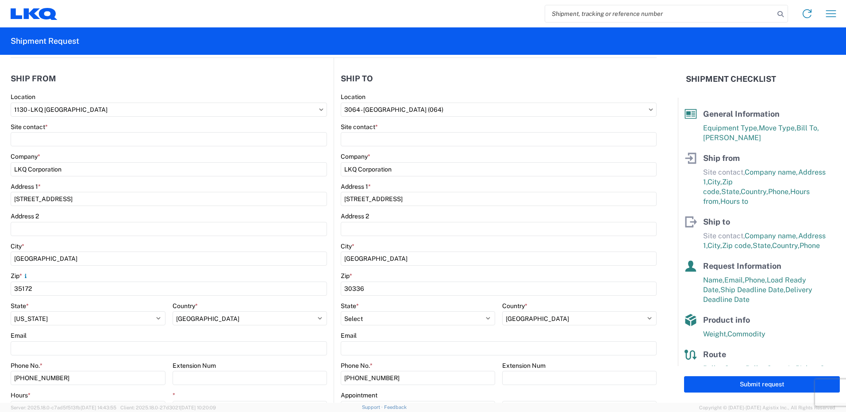
scroll to position [50, 0]
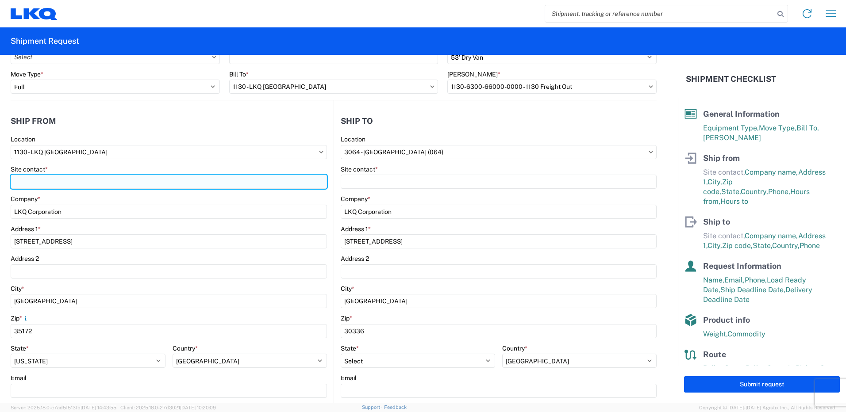
click at [180, 184] on input "Site contact *" at bounding box center [169, 182] width 316 height 14
type input "[PERSON_NAME]"
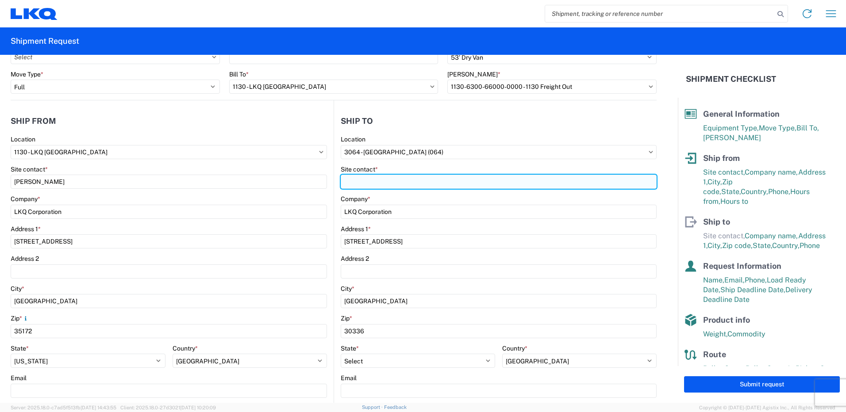
click at [359, 177] on input "Site contact *" at bounding box center [499, 182] width 316 height 14
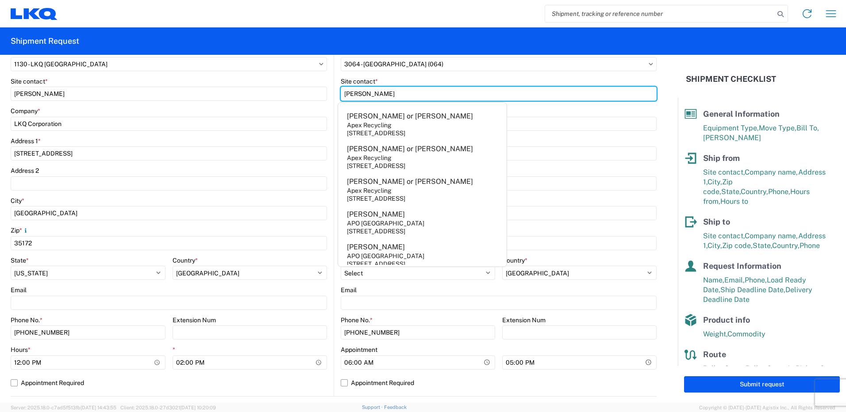
scroll to position [138, 0]
type input "[PERSON_NAME]"
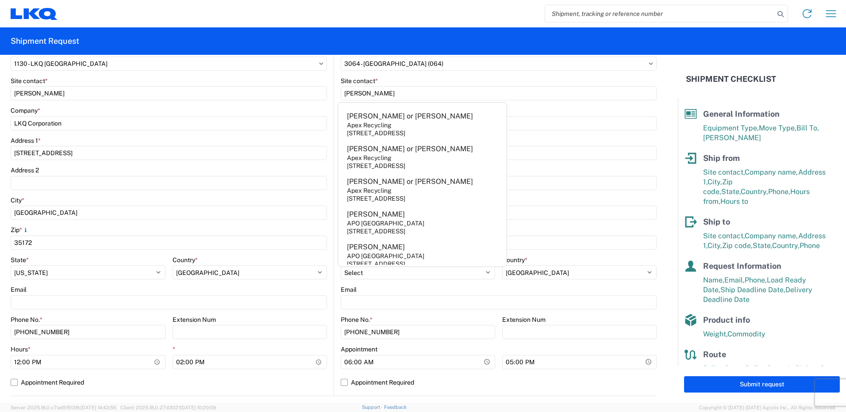
click at [220, 171] on div "Address 2" at bounding box center [169, 170] width 316 height 8
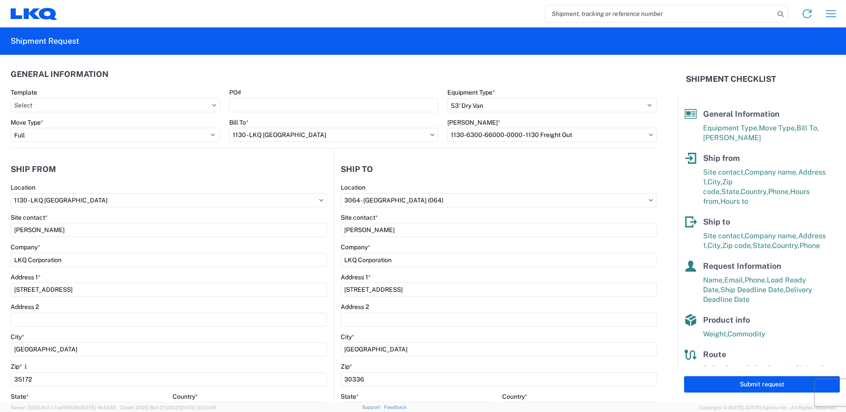
scroll to position [0, 0]
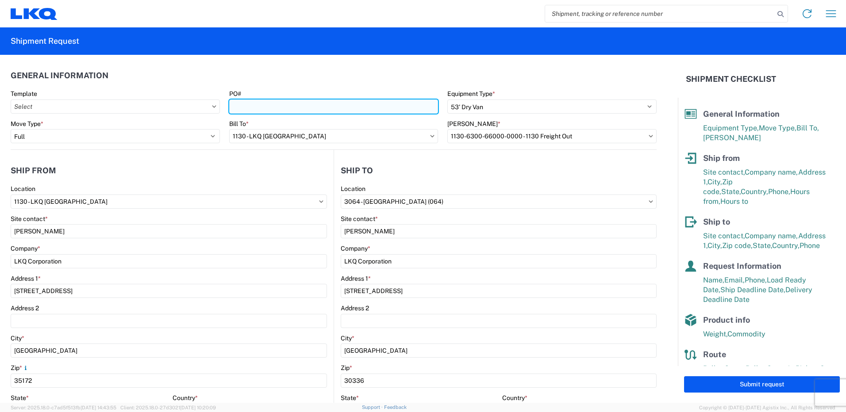
click at [297, 105] on input "PO#" at bounding box center [333, 107] width 209 height 14
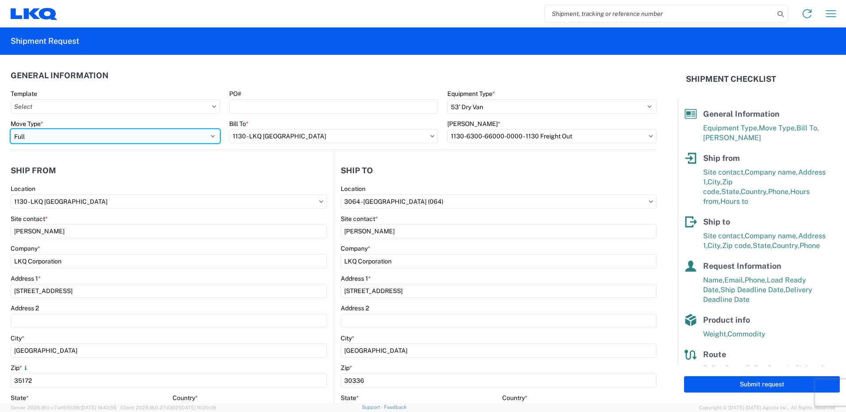
click at [209, 138] on select "Select Full Partial TL" at bounding box center [115, 136] width 209 height 14
click at [209, 136] on select "Select Full Partial TL" at bounding box center [115, 136] width 209 height 14
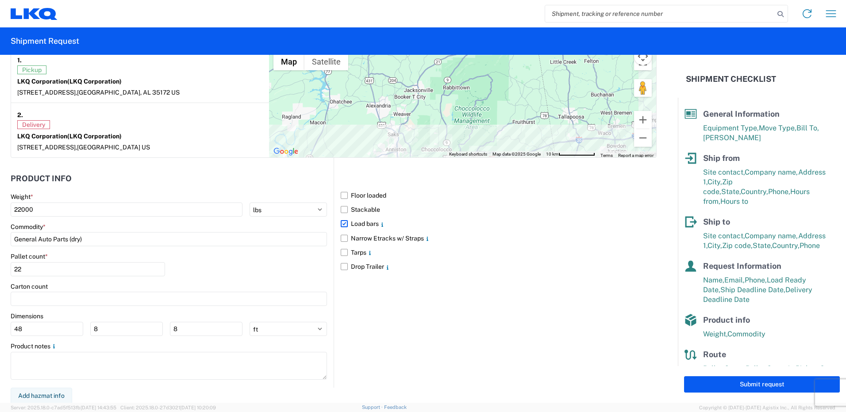
scroll to position [713, 0]
click at [716, 380] on button "Submit request" at bounding box center [762, 385] width 156 height 16
select select "US"
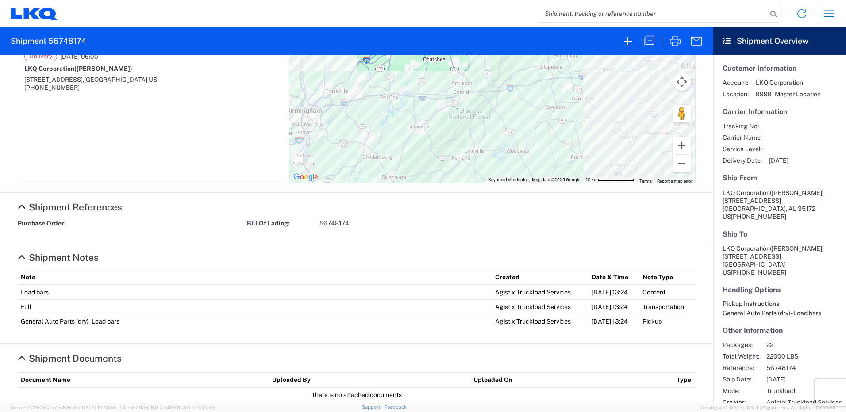
scroll to position [209, 0]
